Goal: Task Accomplishment & Management: Use online tool/utility

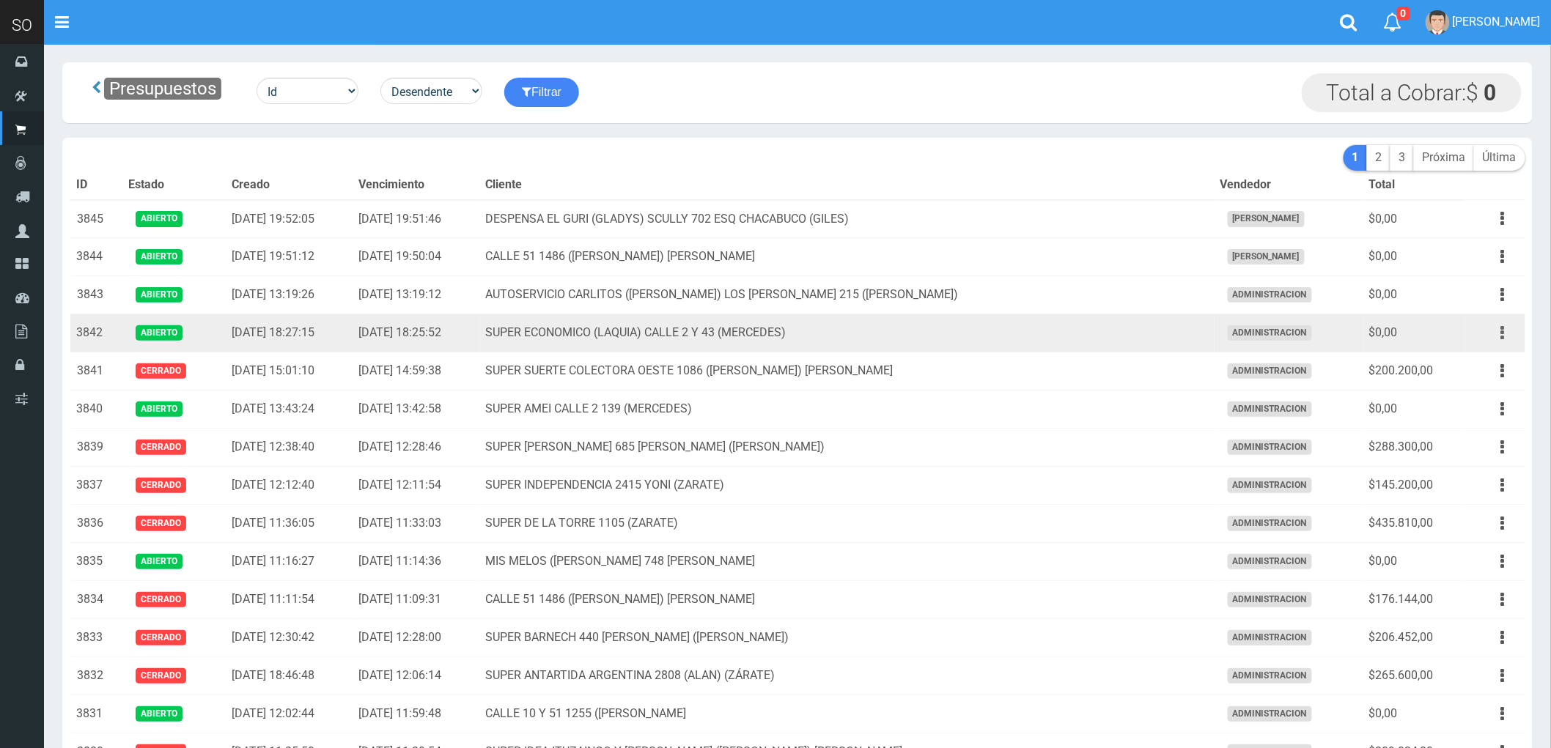
click at [1503, 331] on icon "button" at bounding box center [1503, 333] width 4 height 26
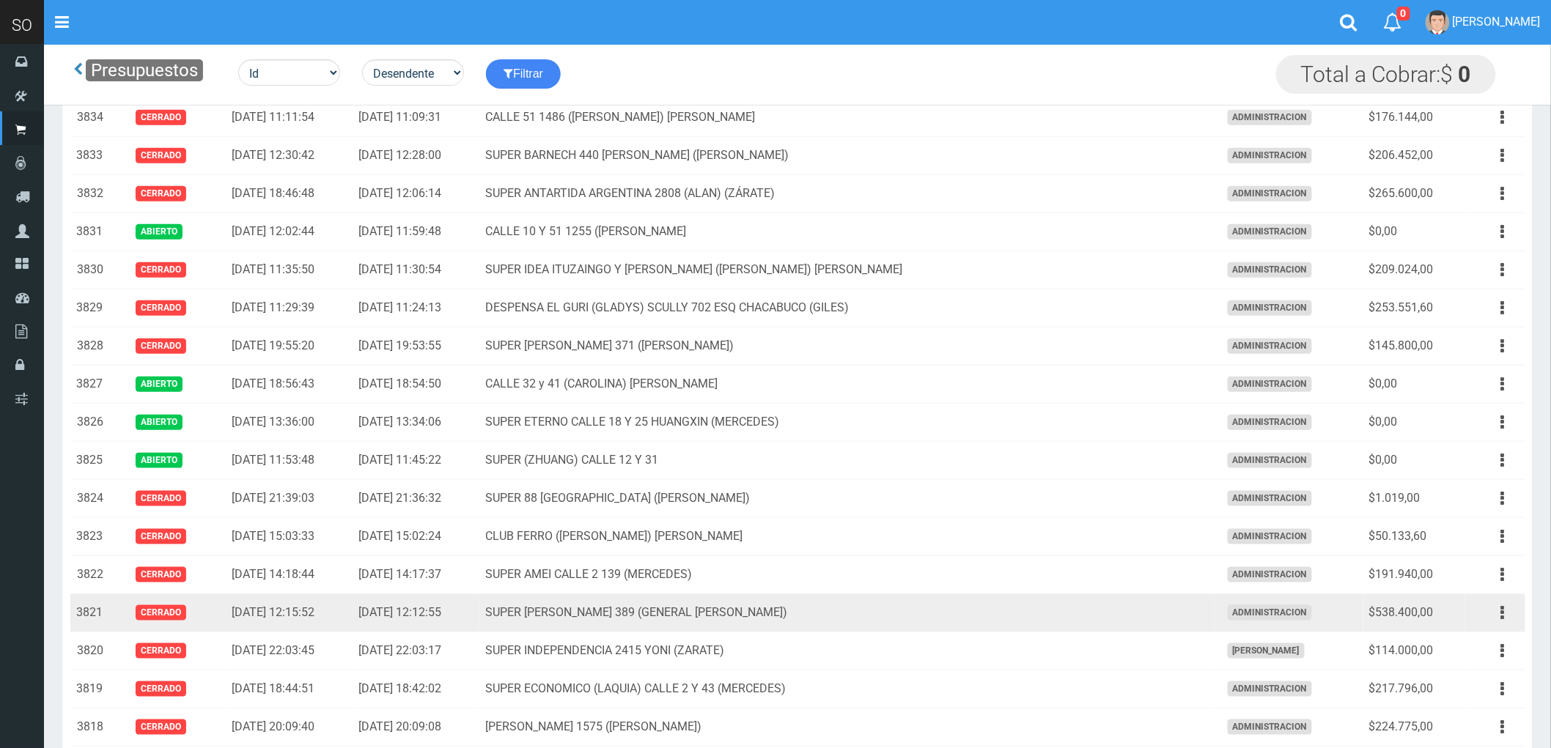
scroll to position [325, 0]
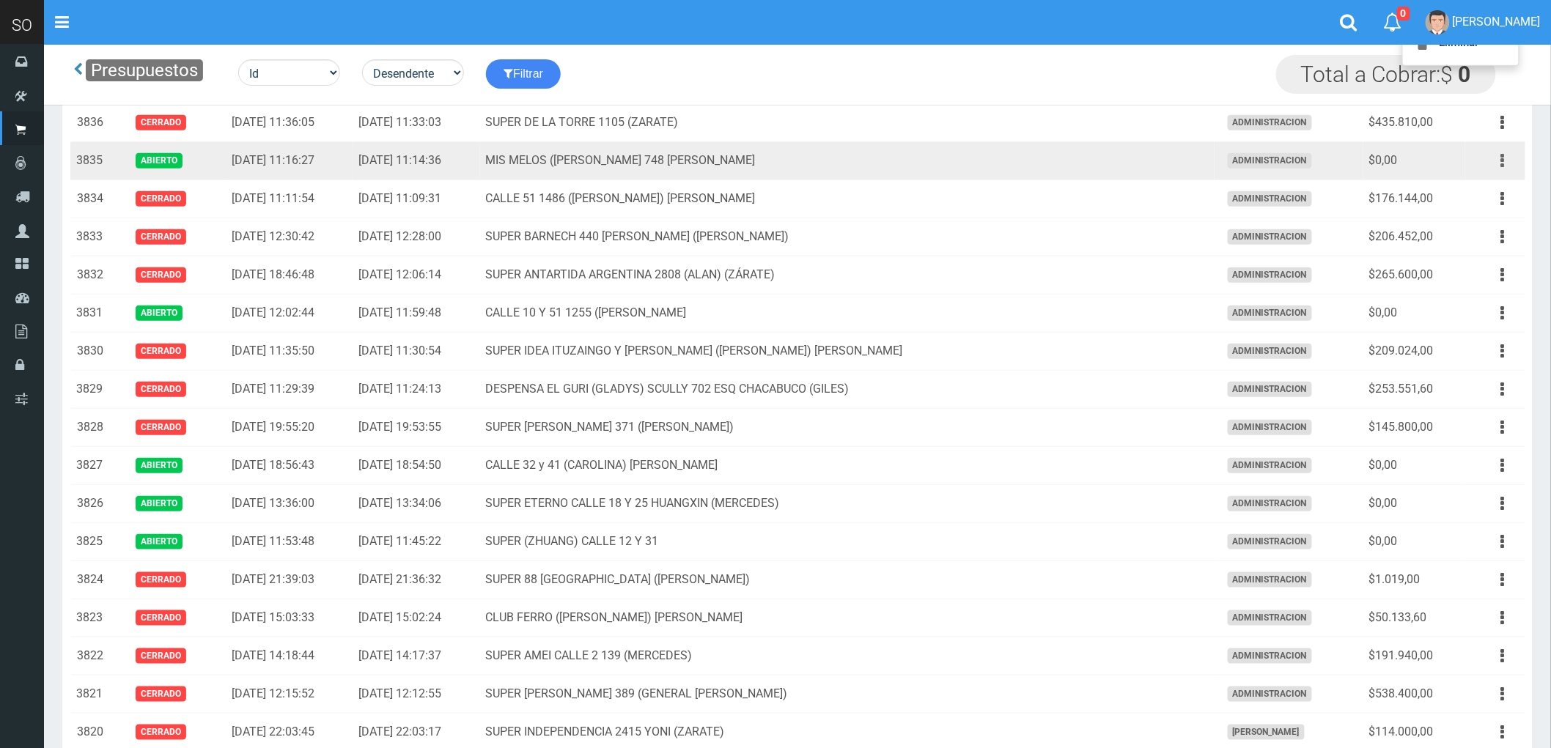
click at [1503, 166] on icon "button" at bounding box center [1503, 161] width 4 height 26
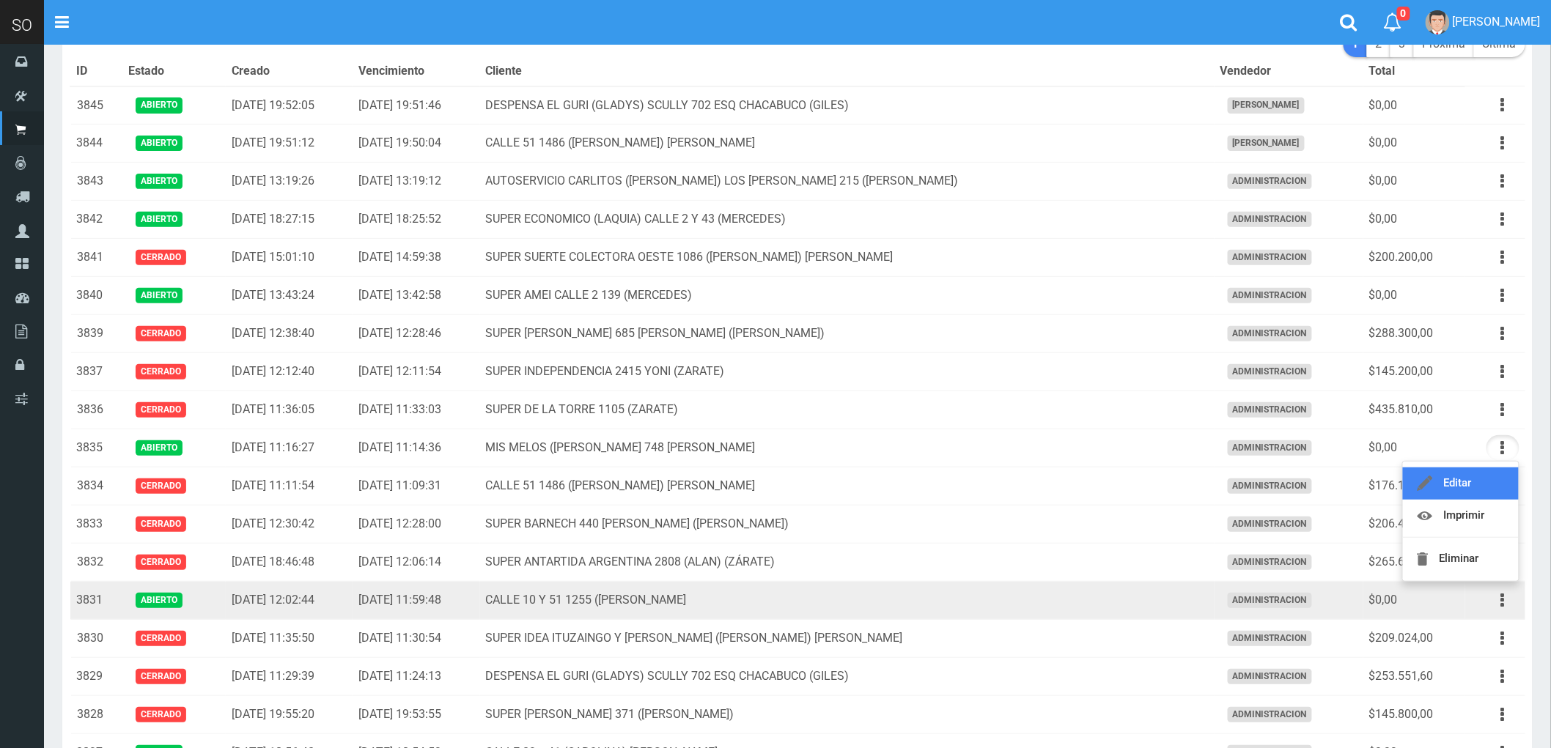
scroll to position [0, 0]
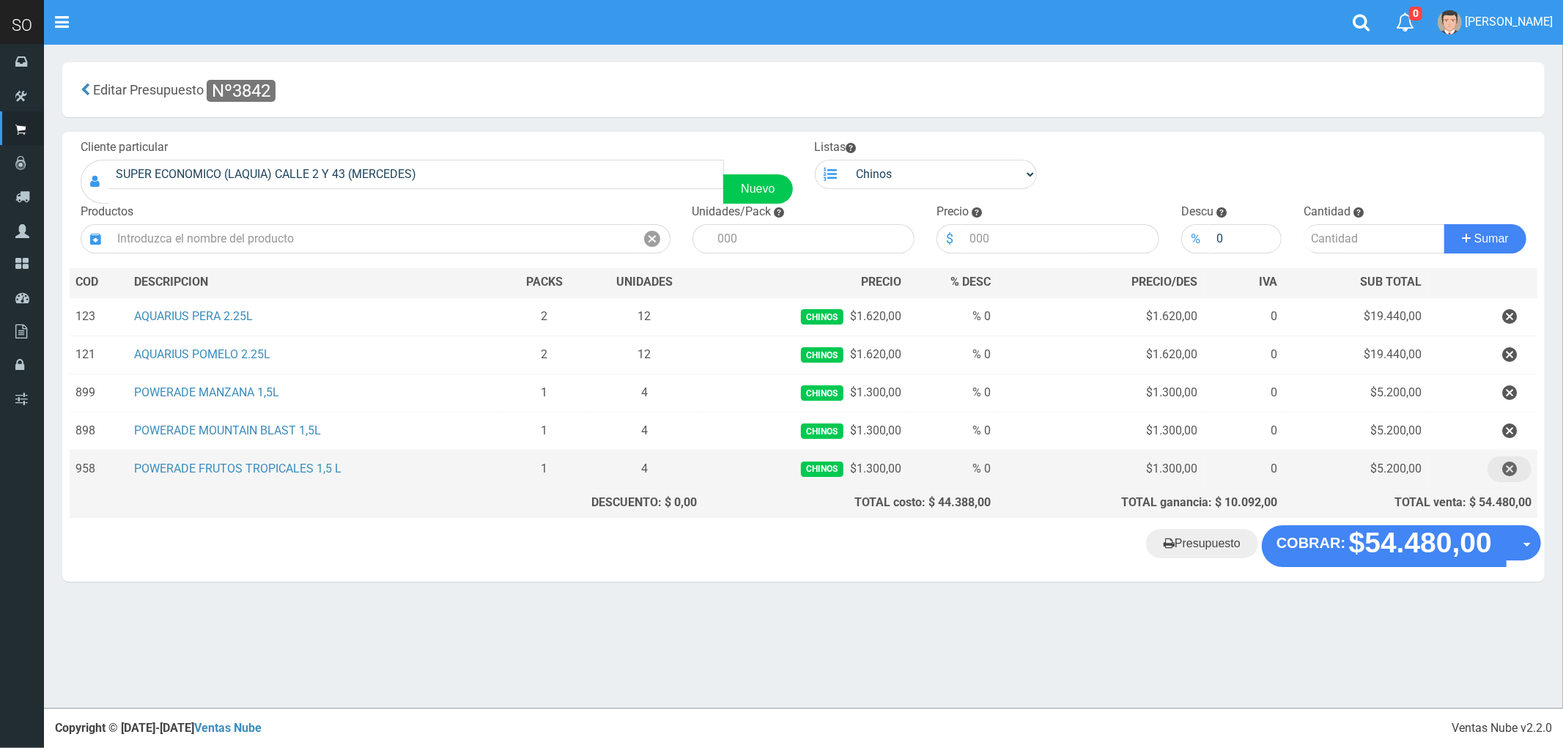
click at [1506, 469] on icon "button" at bounding box center [1510, 470] width 15 height 26
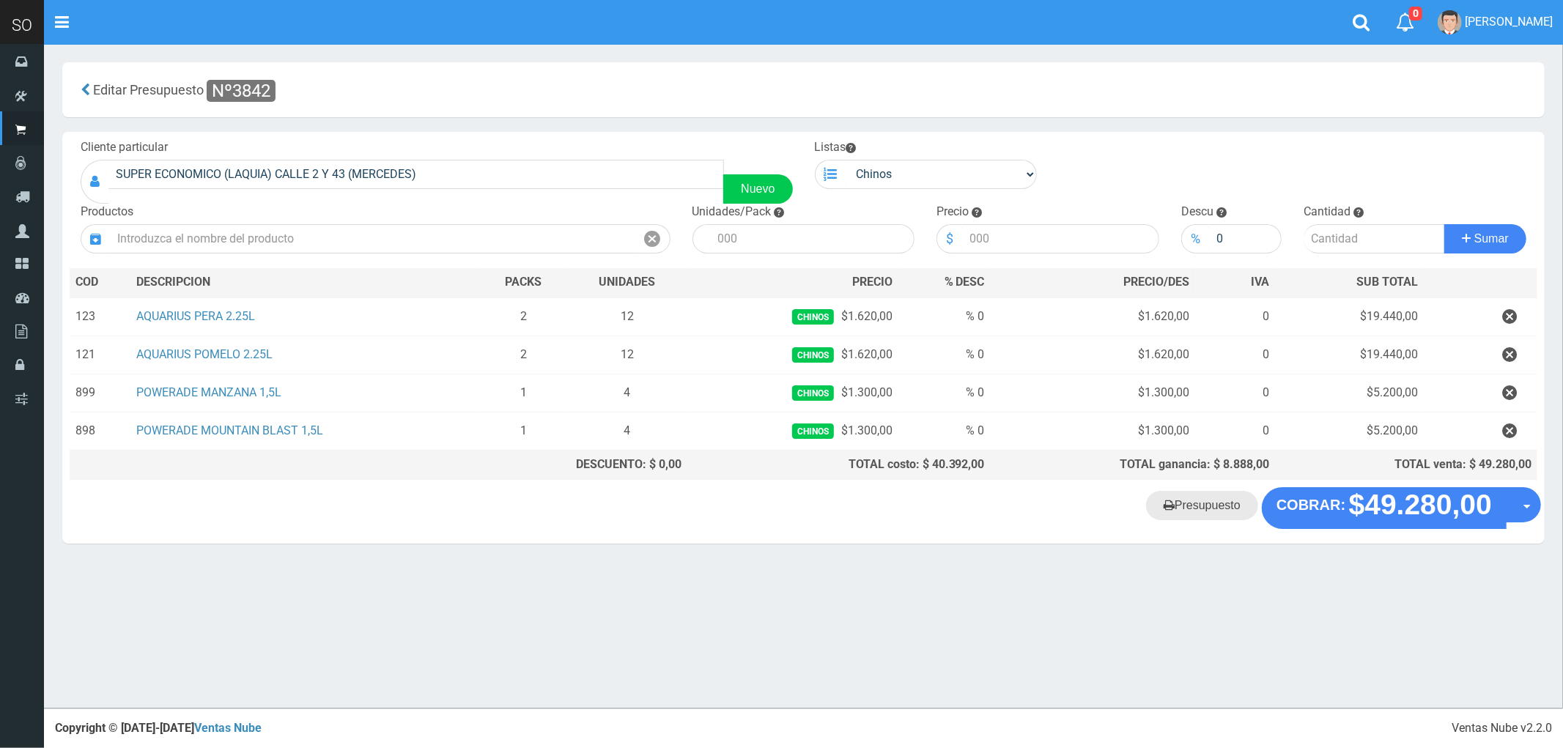
click at [1195, 517] on link "Presupuesto" at bounding box center [1202, 505] width 112 height 29
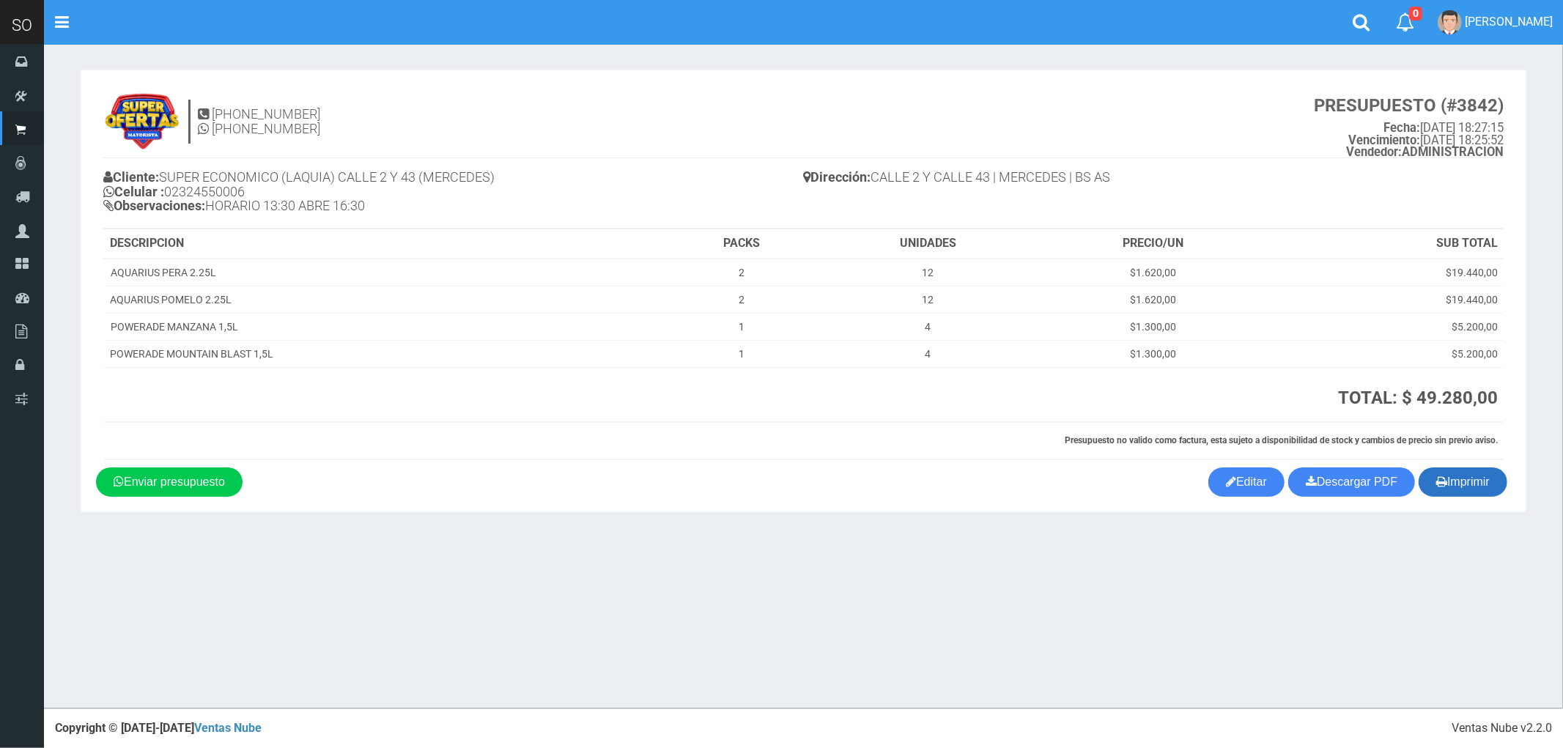
click at [1474, 471] on button "Imprimir" at bounding box center [1463, 482] width 89 height 29
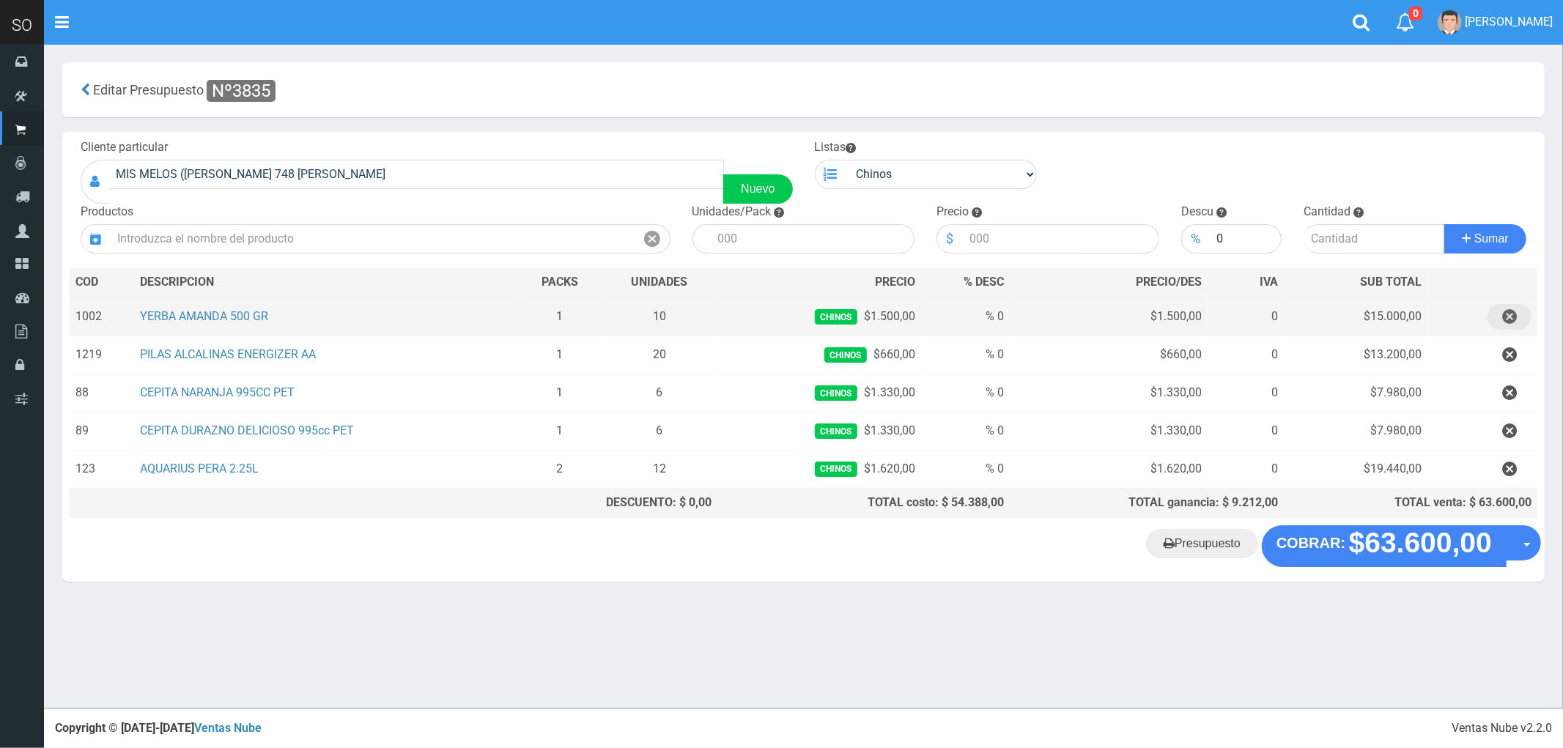
click at [1512, 316] on icon "button" at bounding box center [1510, 317] width 15 height 26
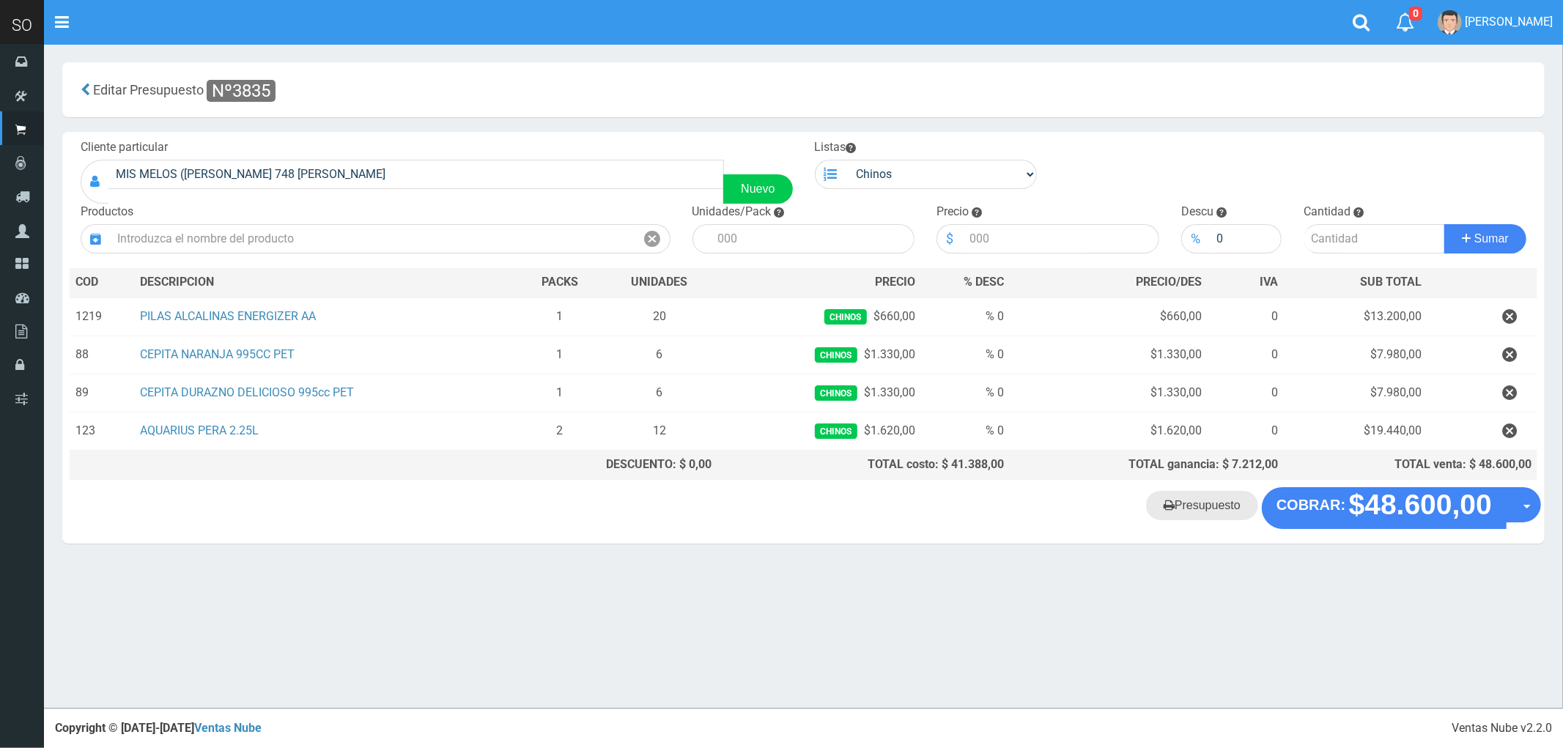
click at [1215, 512] on link "Presupuesto" at bounding box center [1202, 505] width 112 height 29
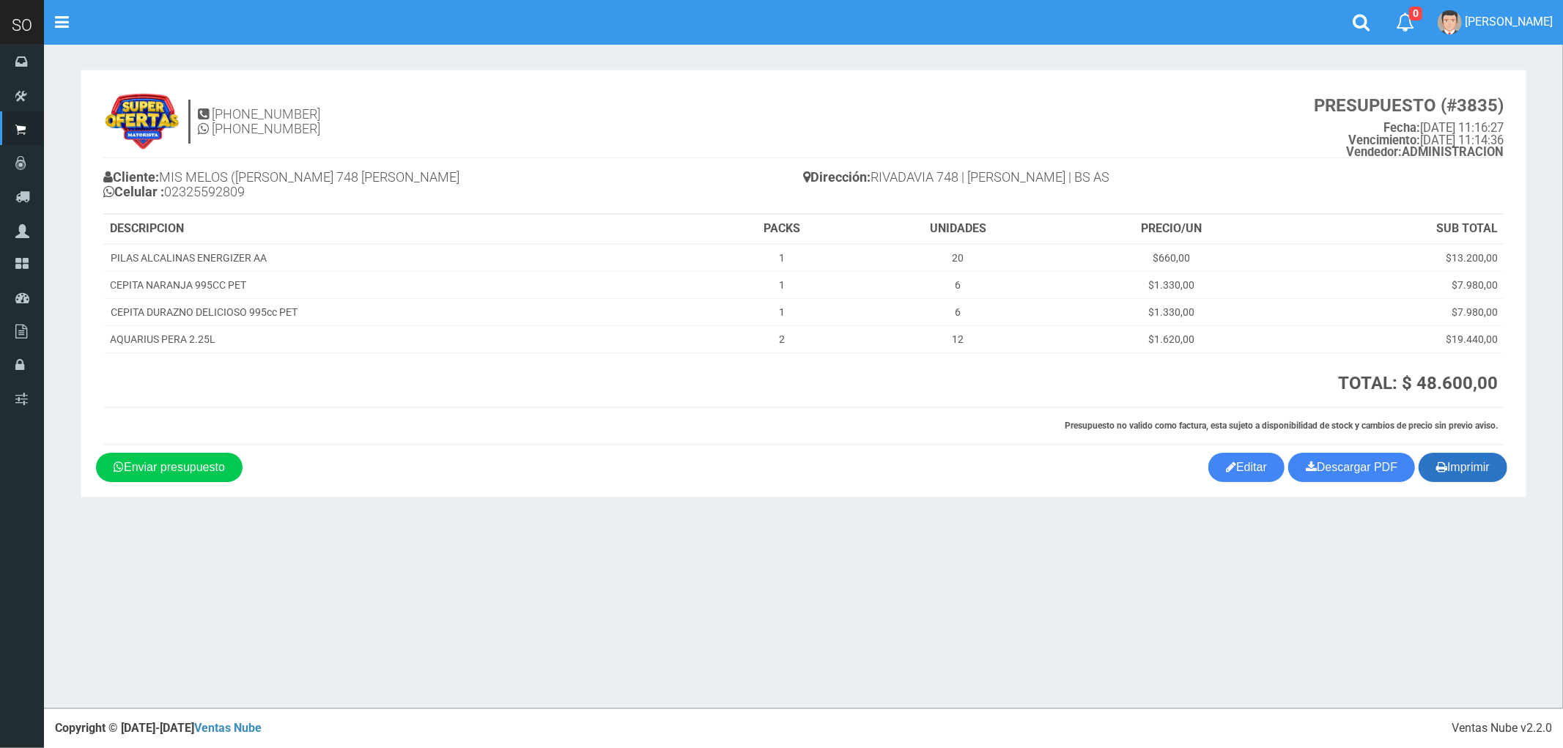
click at [1462, 474] on button "Imprimir" at bounding box center [1463, 467] width 89 height 29
